Goal: Transaction & Acquisition: Purchase product/service

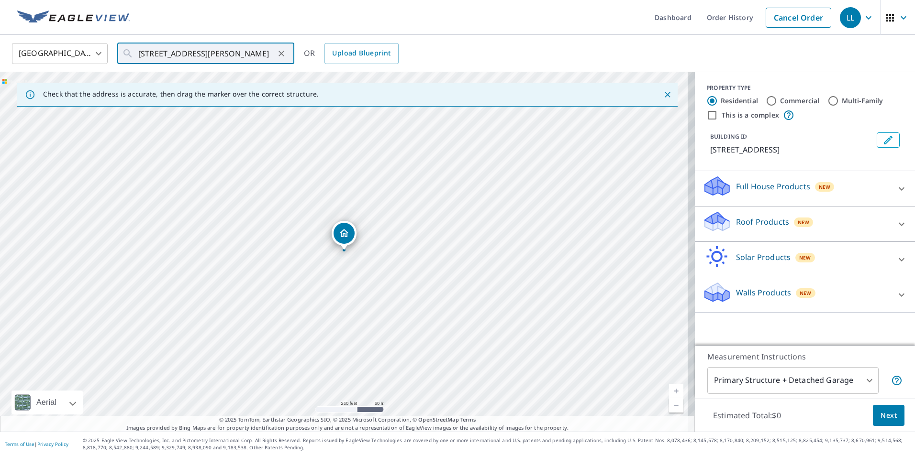
click at [725, 238] on div "Roof Products New" at bounding box center [796, 224] width 188 height 27
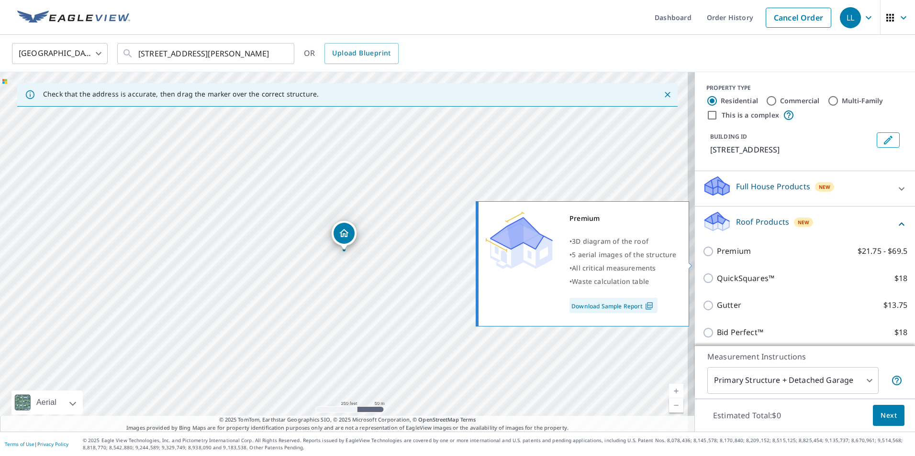
click at [725, 257] on p "Premium" at bounding box center [734, 251] width 34 height 12
click at [717, 257] on input "Premium $21.75 - $69.5" at bounding box center [709, 251] width 14 height 11
checkbox input "true"
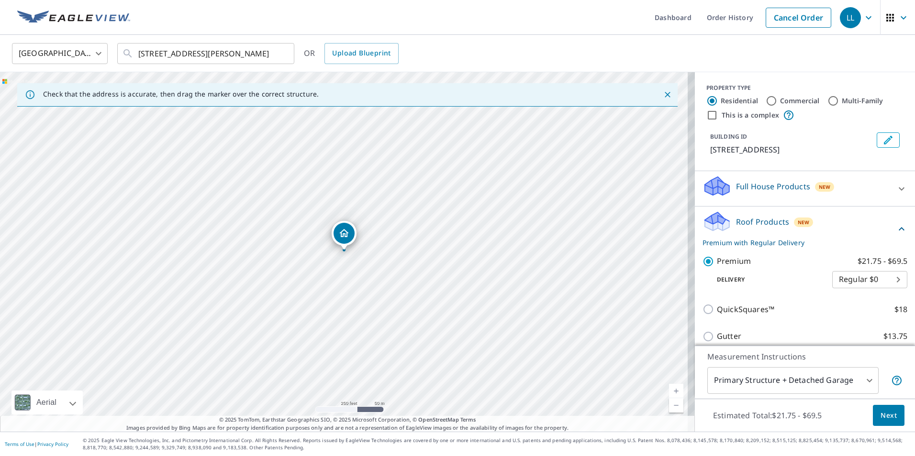
click at [886, 416] on span "Next" at bounding box center [888, 416] width 16 height 12
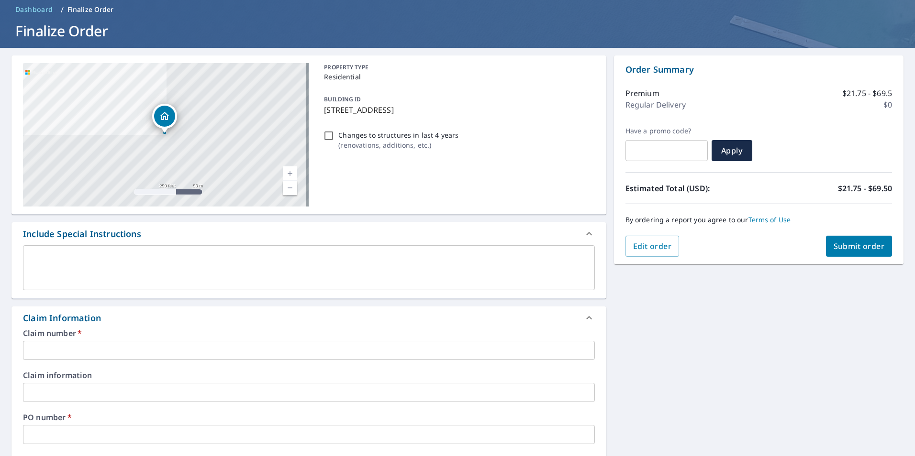
scroll to position [96, 0]
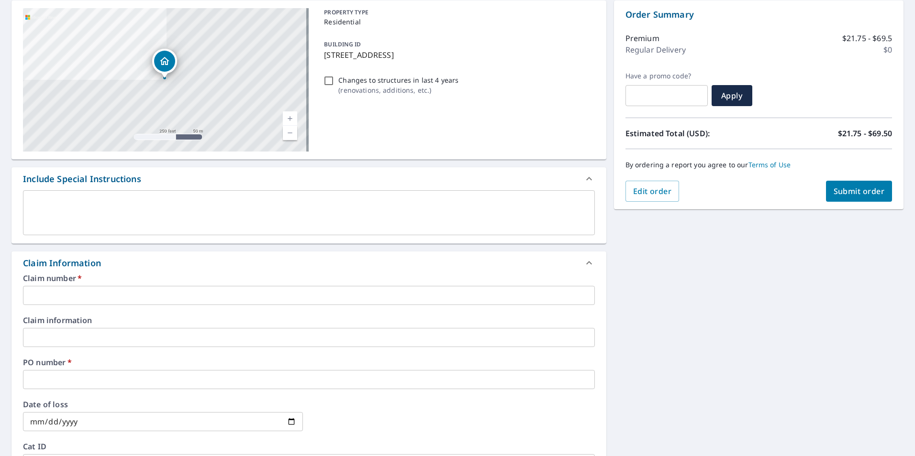
click at [173, 302] on input "text" at bounding box center [309, 295] width 572 height 19
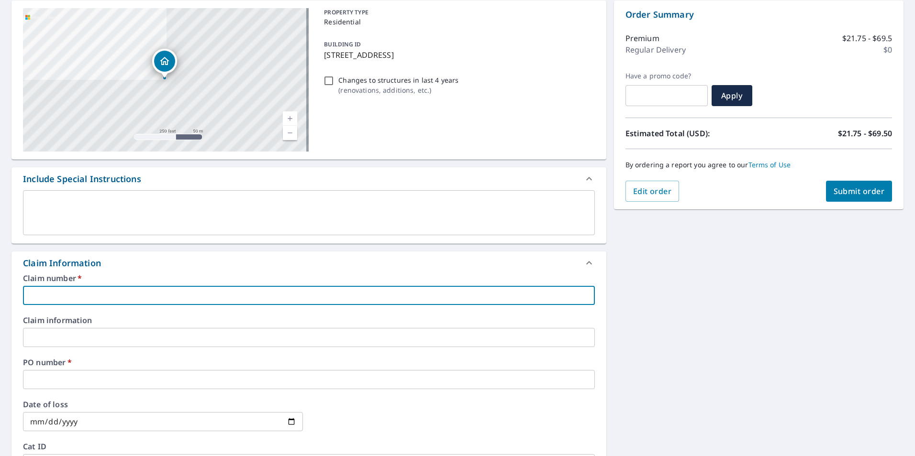
paste input "[STREET_ADDRESS][PERSON_NAME]"
type input "[STREET_ADDRESS][PERSON_NAME]"
drag, startPoint x: 239, startPoint y: 301, endPoint x: 0, endPoint y: 301, distance: 239.2
click at [0, 301] on html "LL LL Dashboard Order History Cancel Order LL Dashboard / Finalize Order Finali…" at bounding box center [457, 228] width 915 height 456
click at [51, 290] on input "text" at bounding box center [309, 295] width 572 height 19
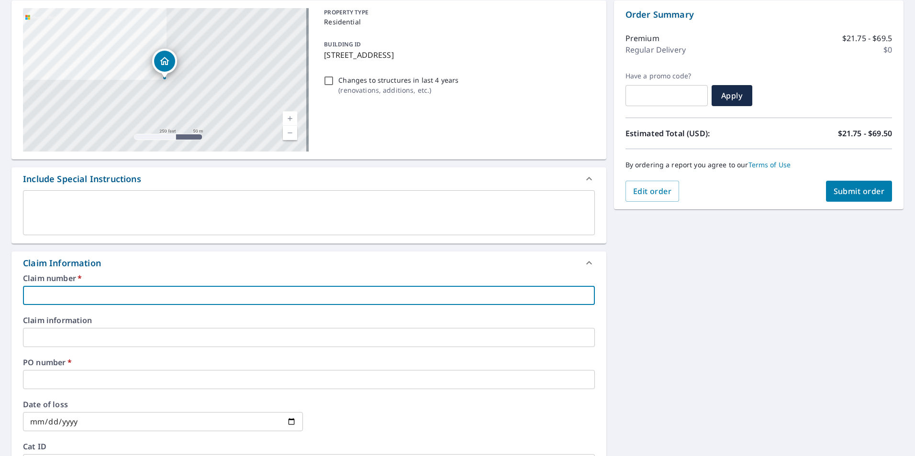
paste input "B & R [PERSON_NAME] CONST INC - LNRI - 1003144"
drag, startPoint x: 163, startPoint y: 295, endPoint x: 246, endPoint y: 296, distance: 82.8
click at [246, 296] on input "B & R [PERSON_NAME] CONST INC - LNRI - 1003144" at bounding box center [309, 295] width 572 height 19
click at [159, 298] on input "B & R [PERSON_NAME] CONST INC - LNRI - 1003144" at bounding box center [309, 295] width 572 height 19
drag, startPoint x: 134, startPoint y: 294, endPoint x: 292, endPoint y: 295, distance: 157.4
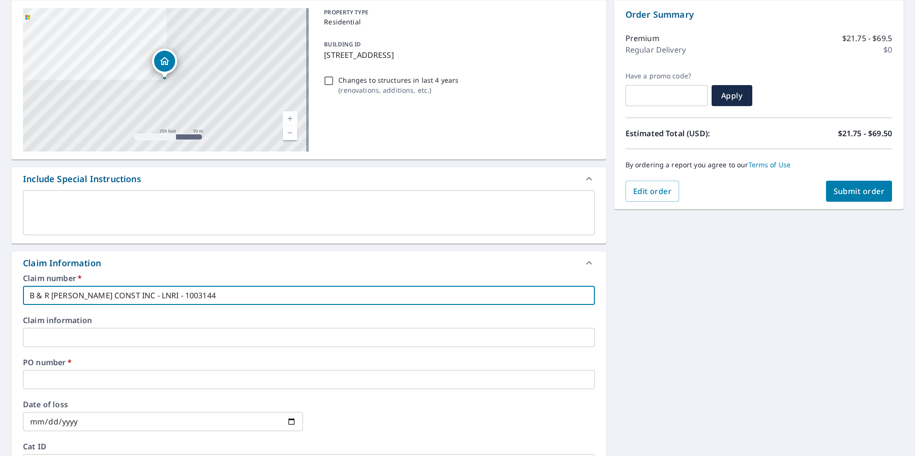
click at [292, 295] on input "B & R [PERSON_NAME] CONST INC - LNRI - 1003144" at bounding box center [309, 295] width 572 height 19
click at [26, 293] on input "B & R [PERSON_NAME] CONST INC" at bounding box center [309, 295] width 572 height 19
paste input "1003144"
type input "1003144 B & R [PERSON_NAME] CONST INC"
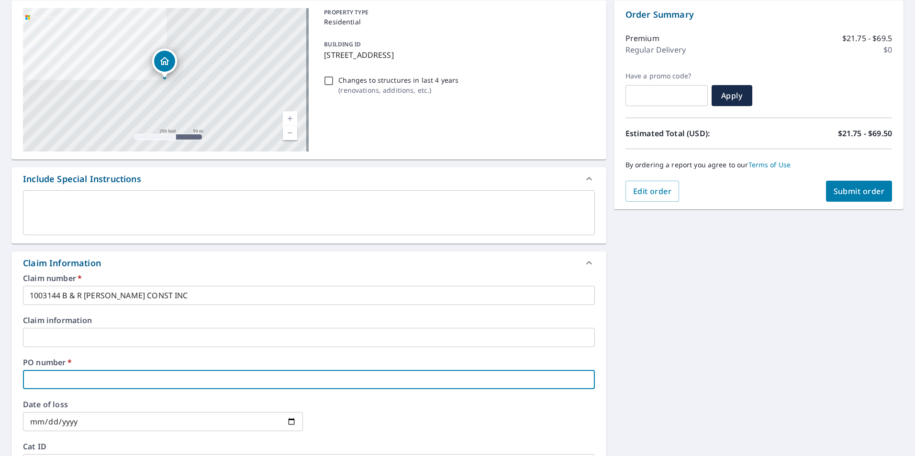
click at [43, 376] on input "text" at bounding box center [309, 379] width 572 height 19
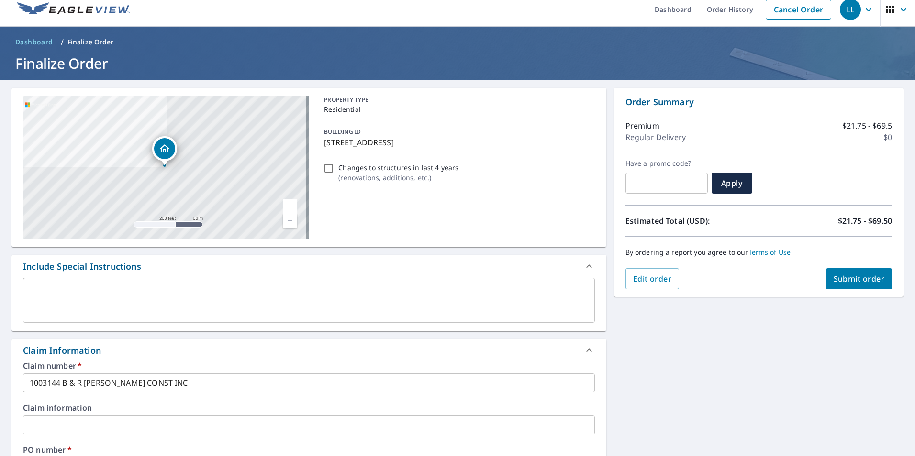
scroll to position [0, 0]
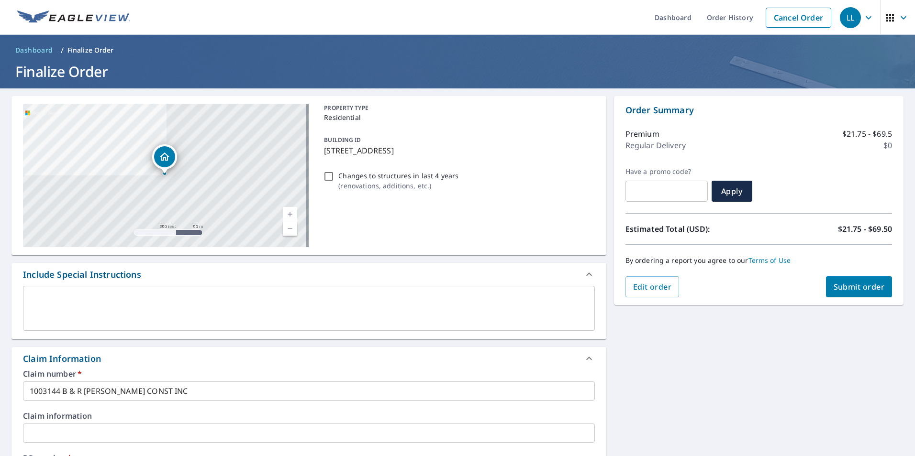
type input "[PERSON_NAME]"
click at [857, 291] on span "Submit order" at bounding box center [859, 287] width 51 height 11
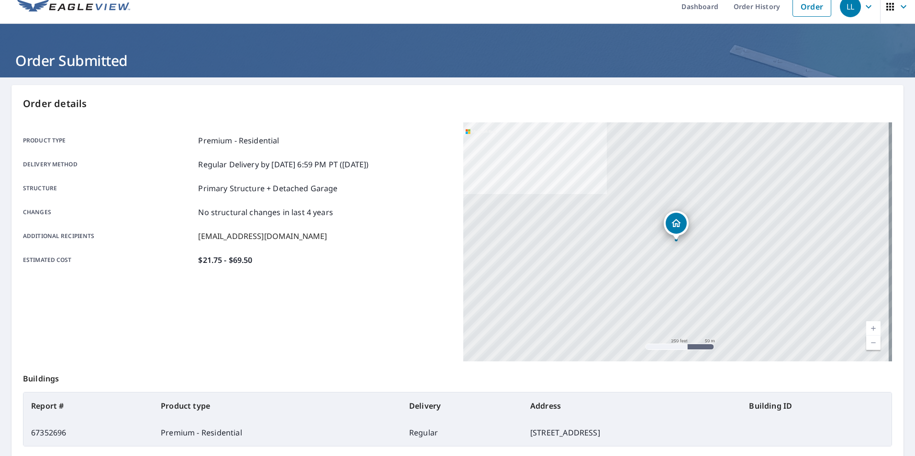
scroll to position [107, 0]
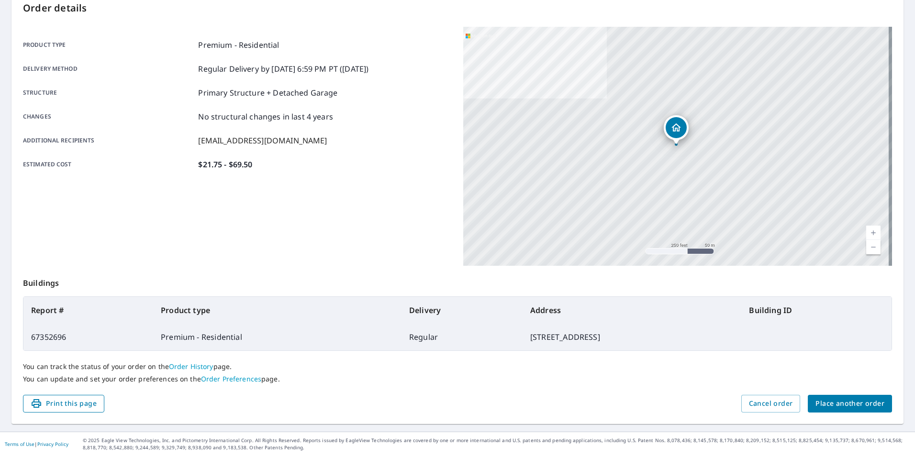
click at [63, 402] on span "Print this page" at bounding box center [64, 404] width 66 height 12
